Goal: Task Accomplishment & Management: Manage account settings

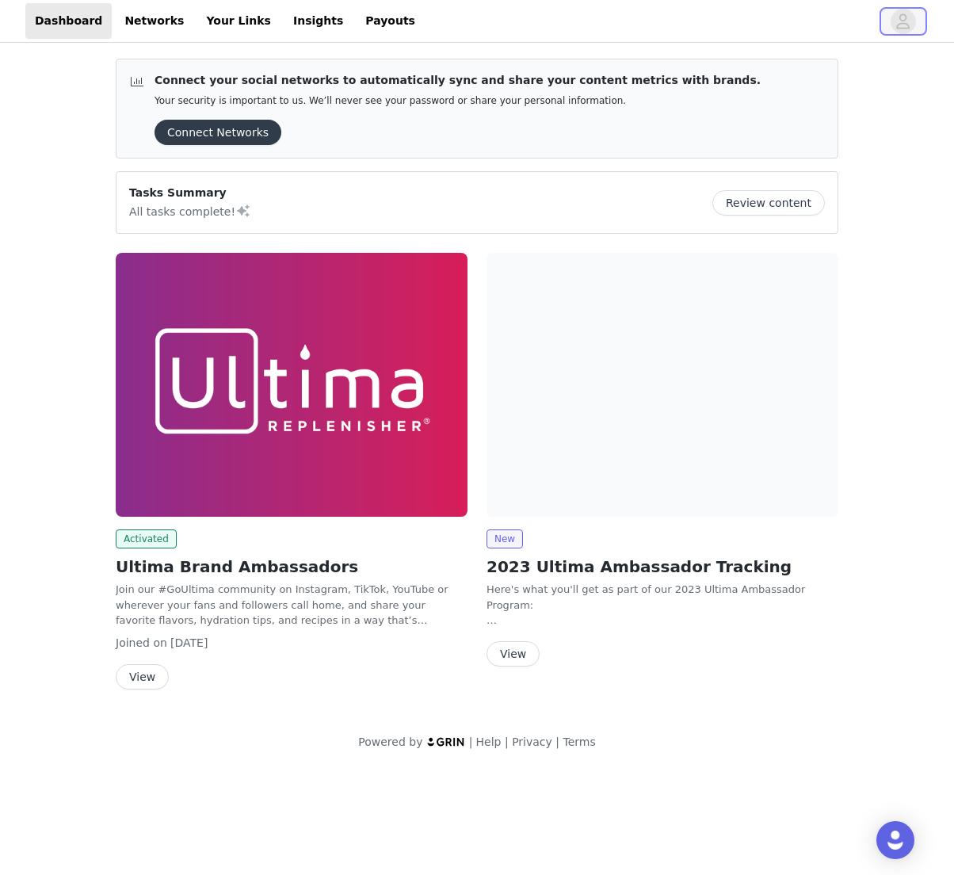
click at [910, 21] on icon "avatar" at bounding box center [903, 21] width 15 height 25
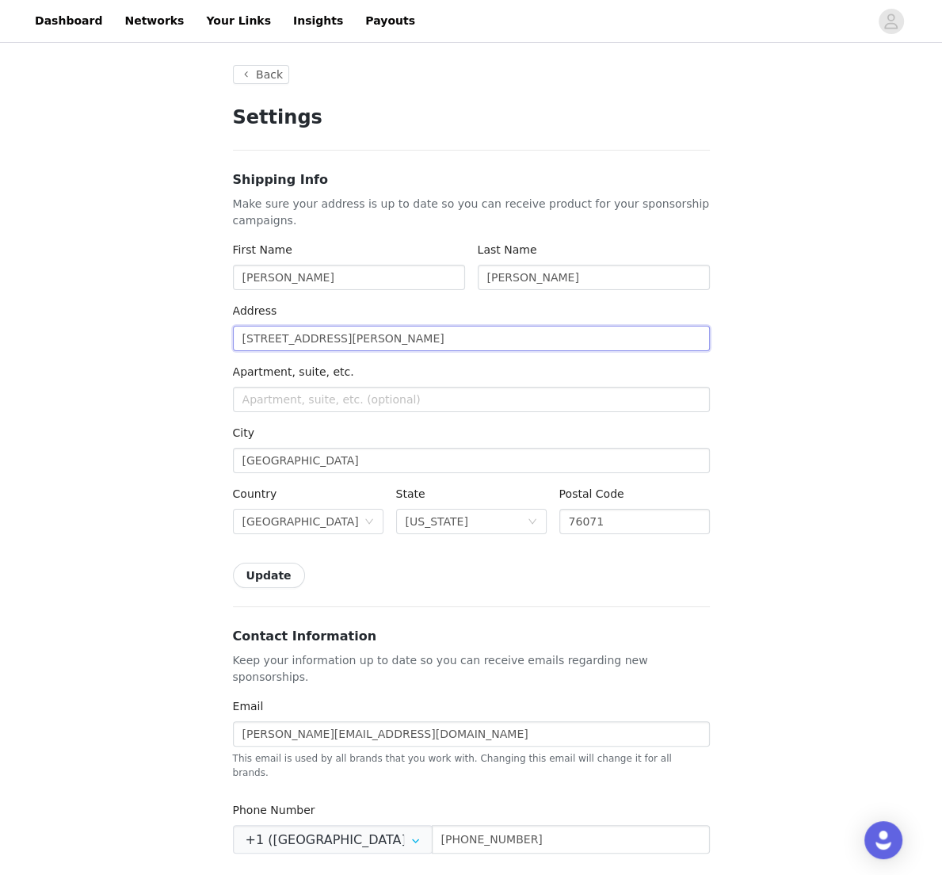
drag, startPoint x: 384, startPoint y: 340, endPoint x: 222, endPoint y: 348, distance: 161.9
click at [222, 348] on div "Back Settings Shipping Info Make sure your address is up to date so you can rec…" at bounding box center [471, 758] width 515 height 1424
type input "1"
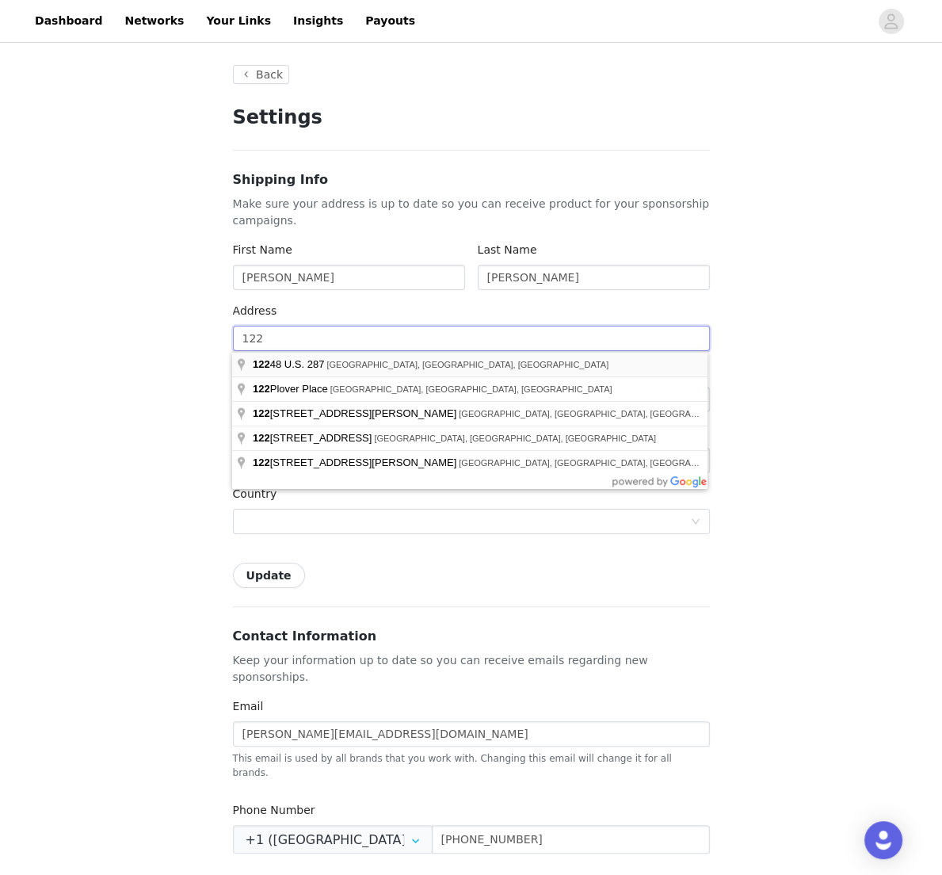
type input "122 Palo Duro Bend"
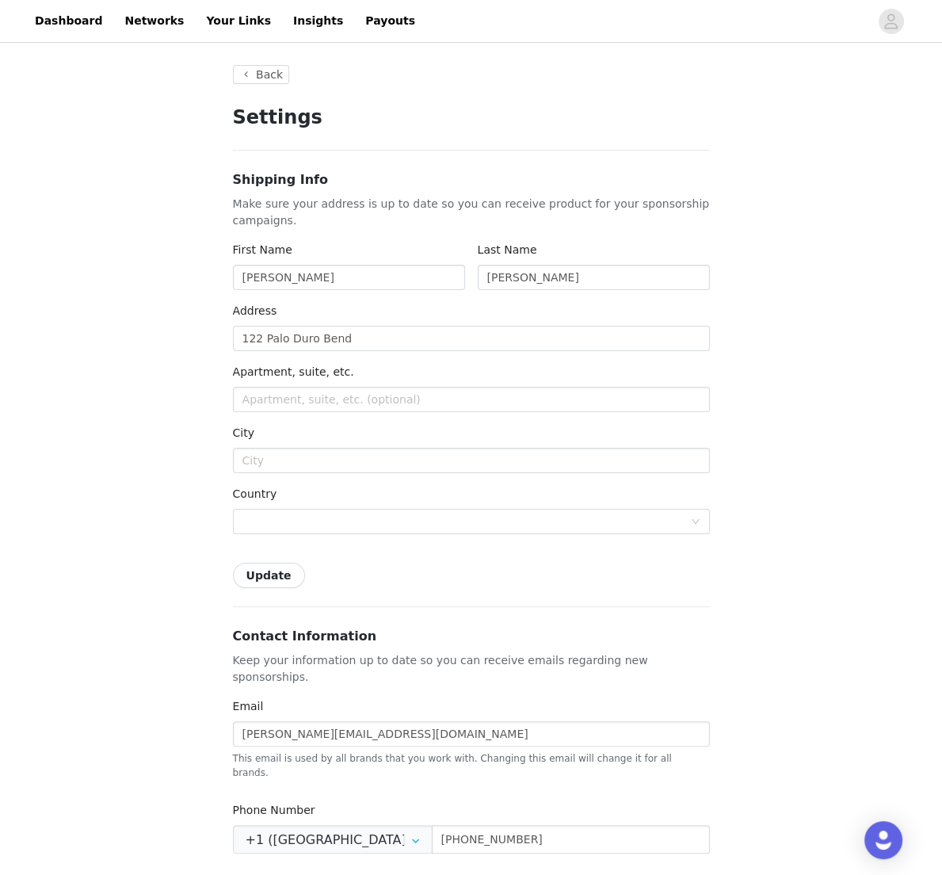
click at [188, 532] on div "Back Settings Shipping Info Make sure your address is up to date so you can rec…" at bounding box center [471, 785] width 942 height 1479
click at [280, 457] on input "text" at bounding box center [471, 460] width 477 height 25
type input "[PERSON_NAME]"
click at [280, 527] on div at bounding box center [467, 522] width 448 height 24
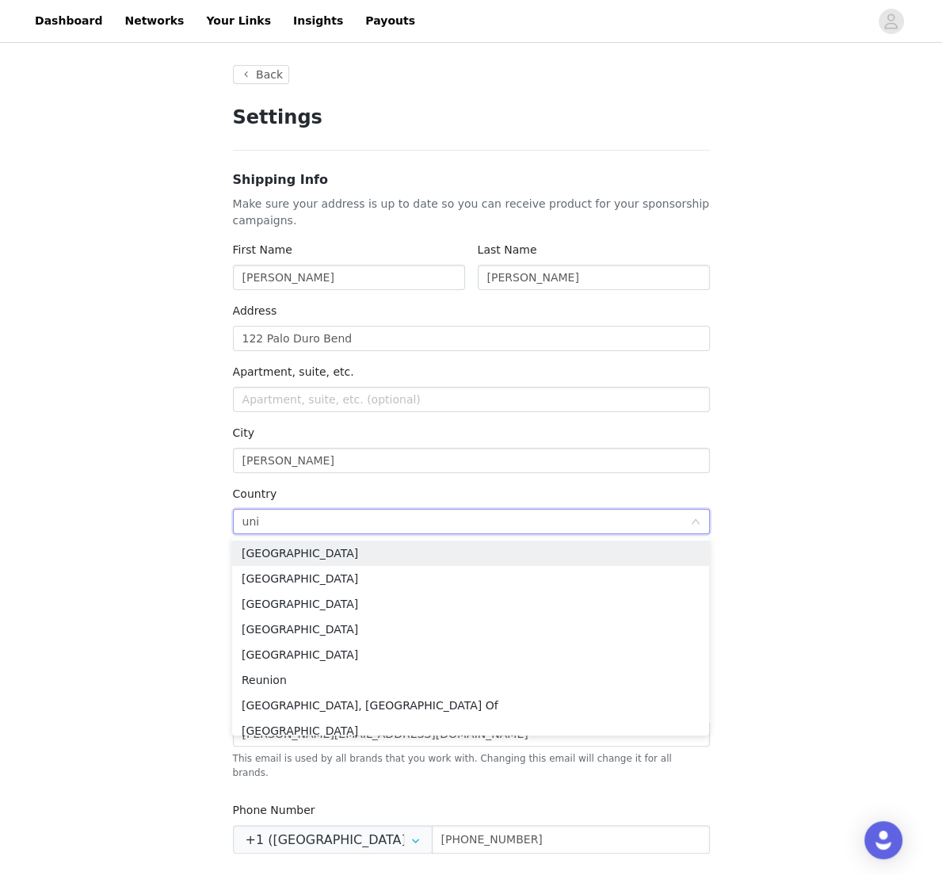
type input "unit"
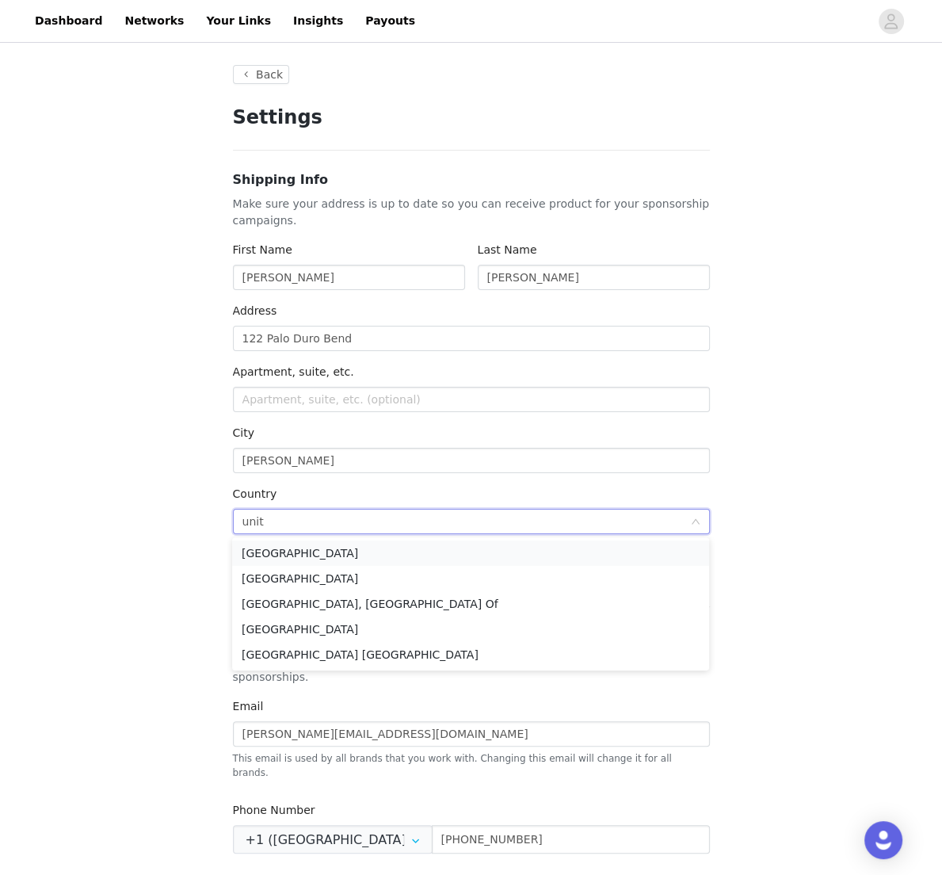
click at [284, 553] on li "[GEOGRAPHIC_DATA]" at bounding box center [470, 553] width 477 height 25
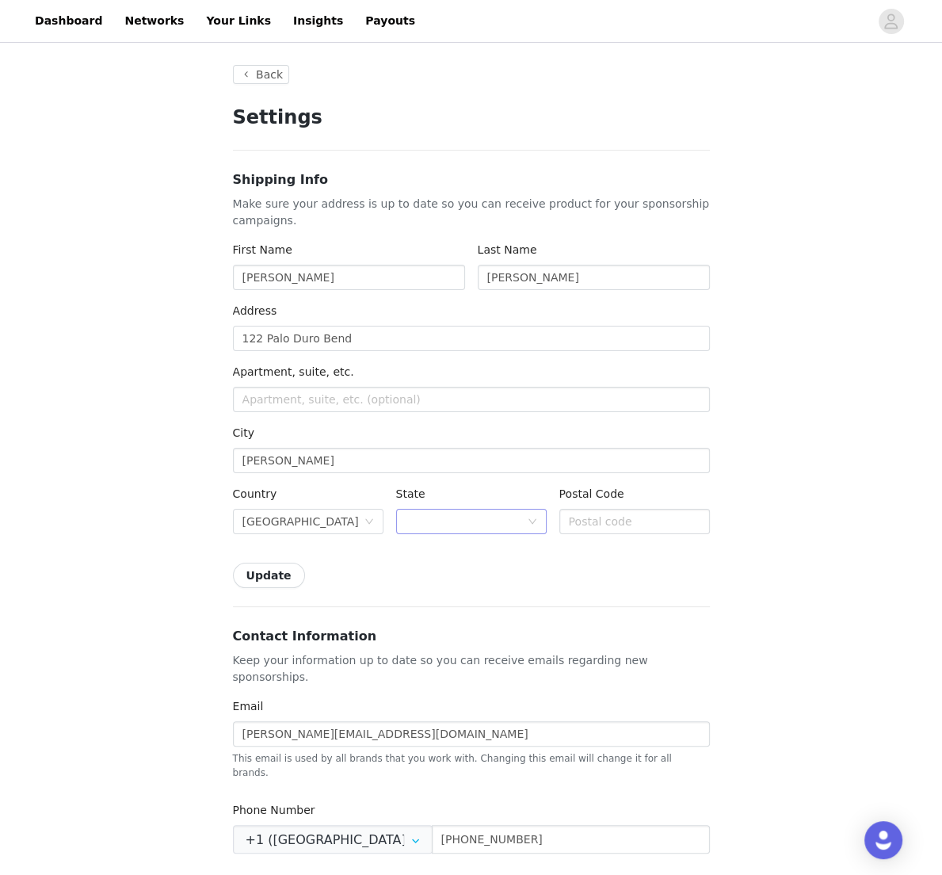
click at [425, 519] on div at bounding box center [466, 522] width 121 height 24
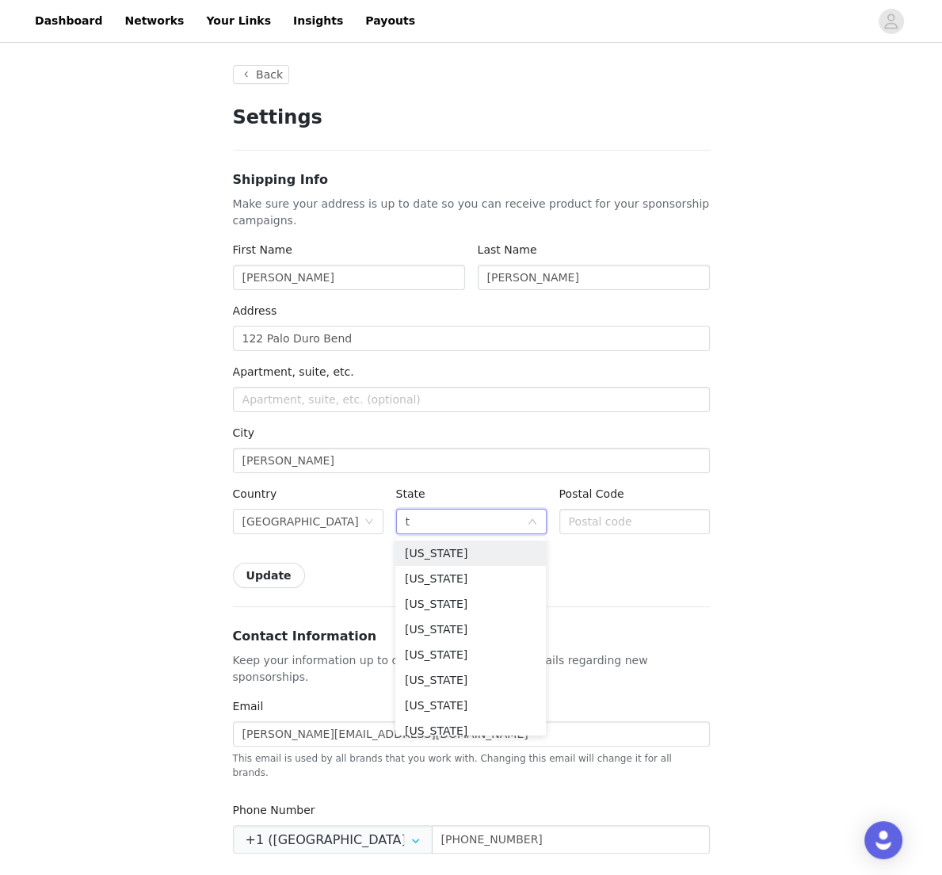
type input "te"
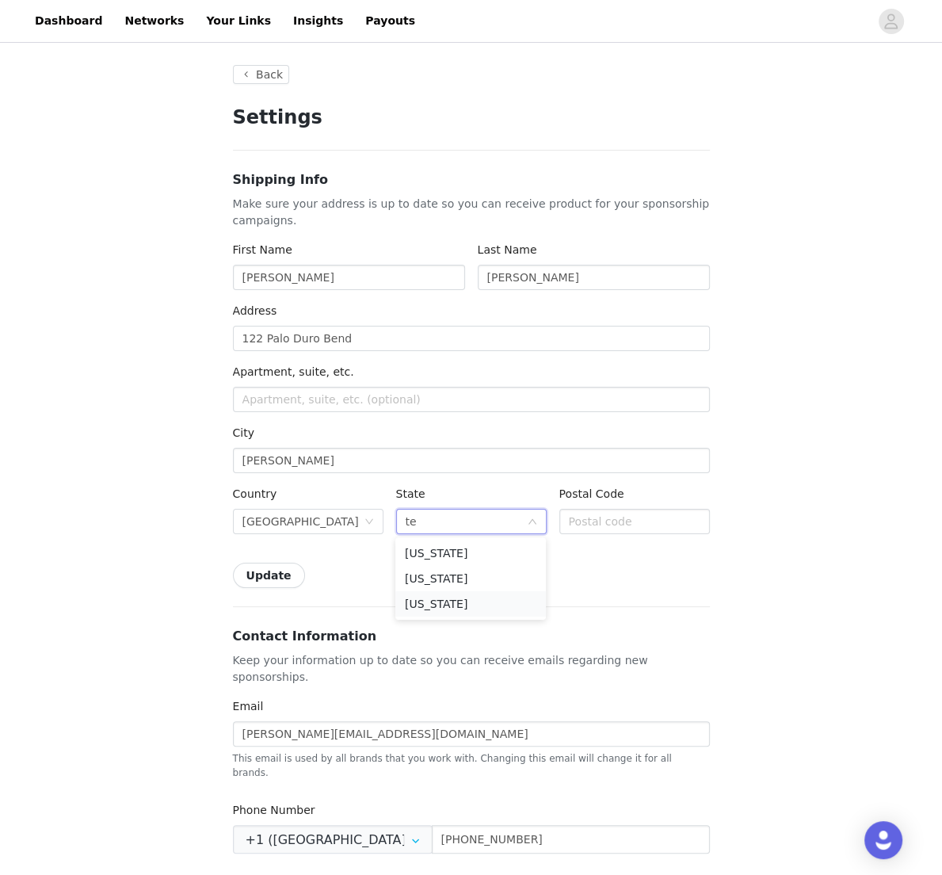
click at [433, 599] on li "[US_STATE]" at bounding box center [471, 603] width 151 height 25
click at [576, 521] on input "text" at bounding box center [635, 521] width 151 height 25
type input "76078"
click at [498, 573] on div "Update" at bounding box center [471, 575] width 477 height 25
click at [279, 581] on button "Update" at bounding box center [269, 575] width 72 height 25
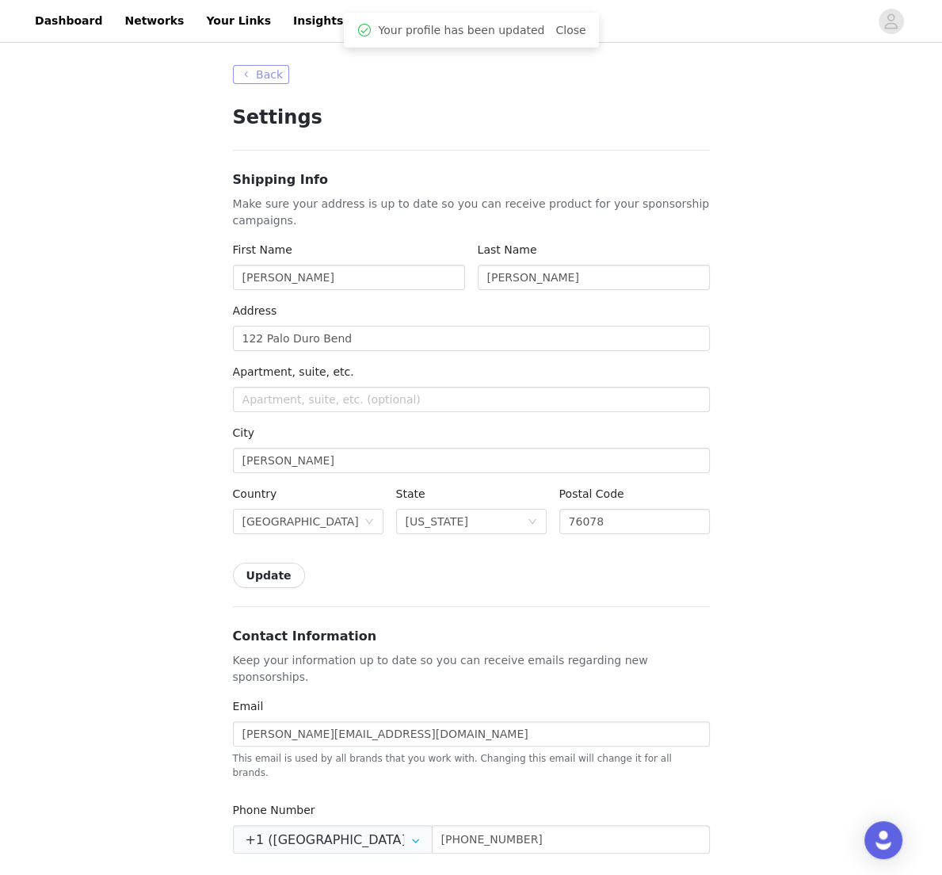
click at [270, 73] on button "Back" at bounding box center [261, 74] width 57 height 19
